Goal: Check status

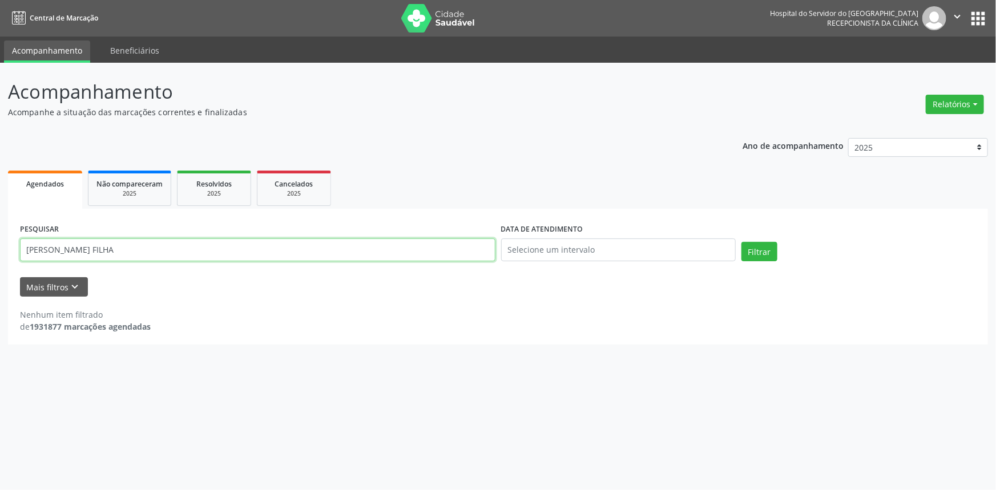
click at [94, 249] on input "[PERSON_NAME] FILHA" at bounding box center [257, 250] width 475 height 23
paste input "[PERSON_NAME]"
type input "[PERSON_NAME]"
click at [741, 242] on button "Filtrar" at bounding box center [759, 251] width 36 height 19
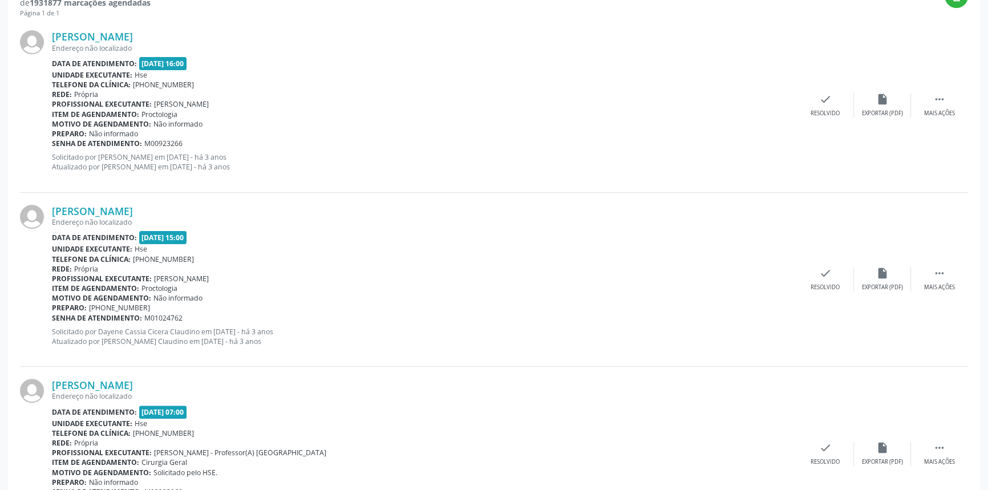
scroll to position [394, 0]
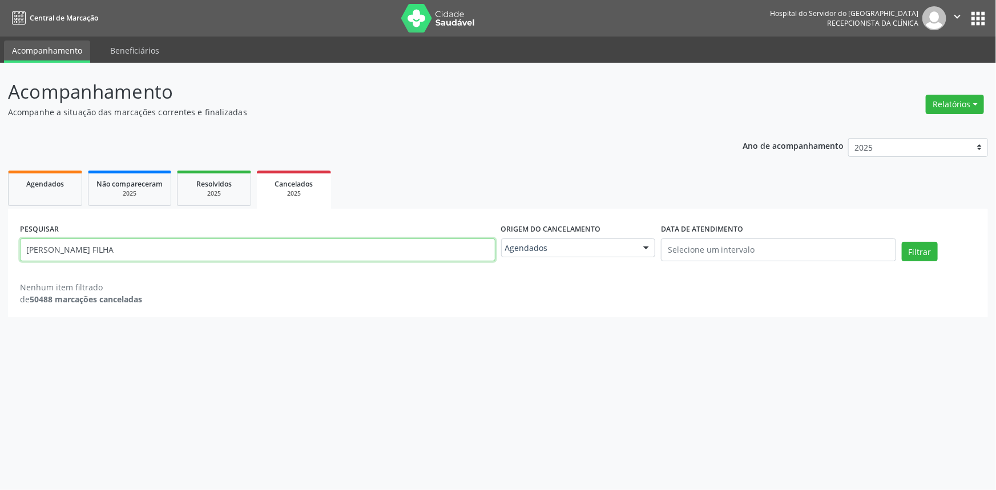
drag, startPoint x: 0, startPoint y: 0, endPoint x: 181, endPoint y: 251, distance: 309.3
click at [181, 251] on input "[PERSON_NAME] FILHA" at bounding box center [257, 250] width 475 height 23
paste input "[PERSON_NAME]"
type input "[PERSON_NAME]"
click at [902, 242] on button "Filtrar" at bounding box center [920, 251] width 36 height 19
